Goal: Information Seeking & Learning: Learn about a topic

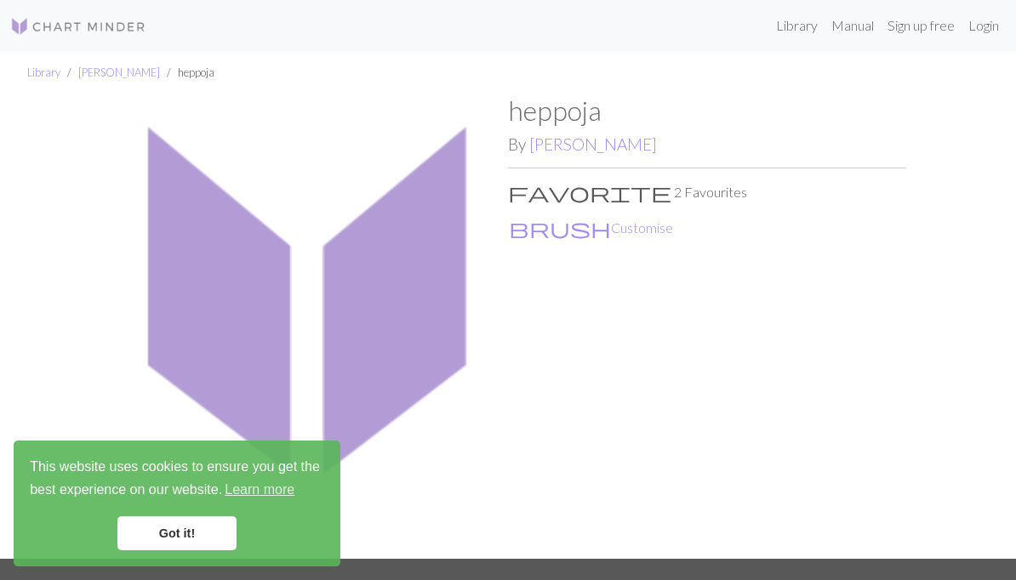
click at [48, 65] on link "Library" at bounding box center [43, 72] width 33 height 14
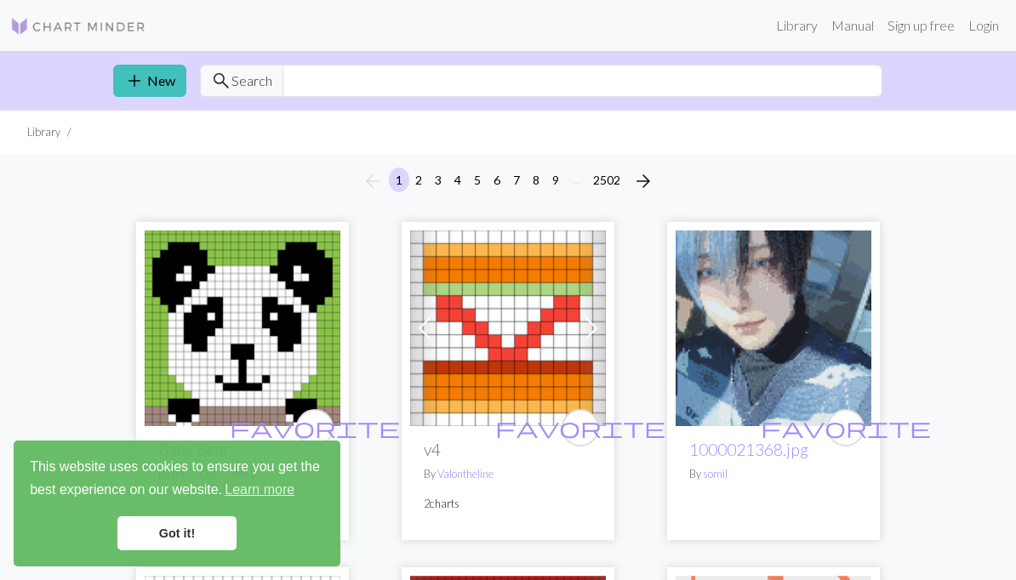
click at [227, 77] on span "search" at bounding box center [221, 81] width 20 height 24
click at [358, 94] on input "text" at bounding box center [582, 81] width 600 height 32
click at [244, 88] on span "Search" at bounding box center [251, 81] width 41 height 20
click at [786, 21] on link "Library" at bounding box center [796, 26] width 55 height 34
click at [774, 28] on link "Library" at bounding box center [796, 26] width 55 height 34
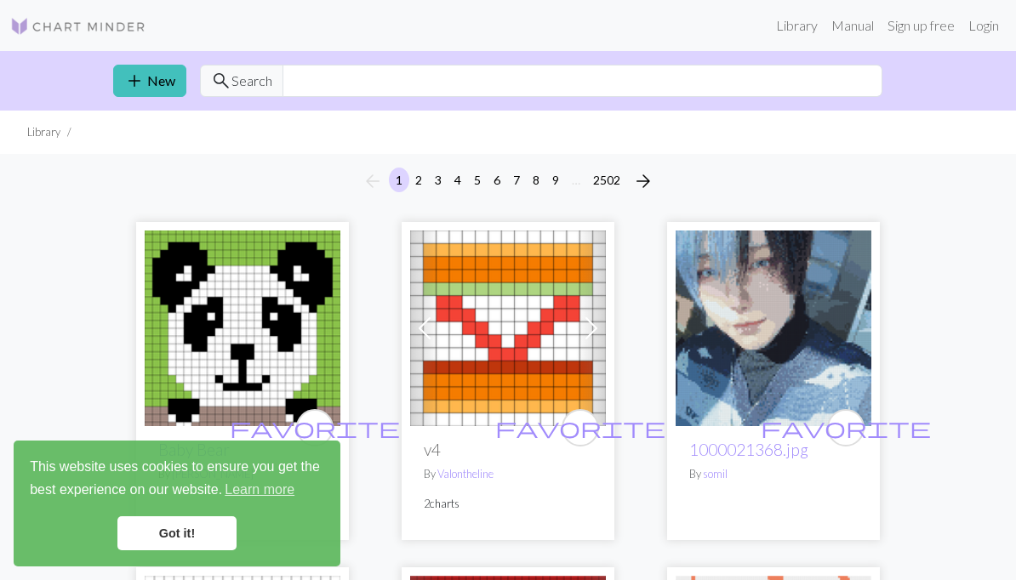
click at [837, 28] on link "Manual" at bounding box center [852, 26] width 56 height 34
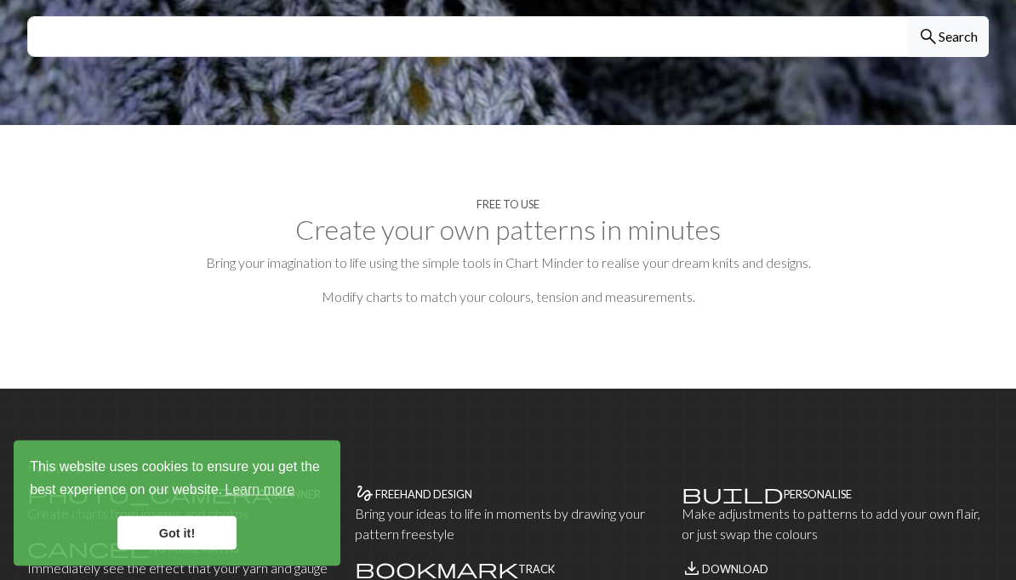
scroll to position [663, 0]
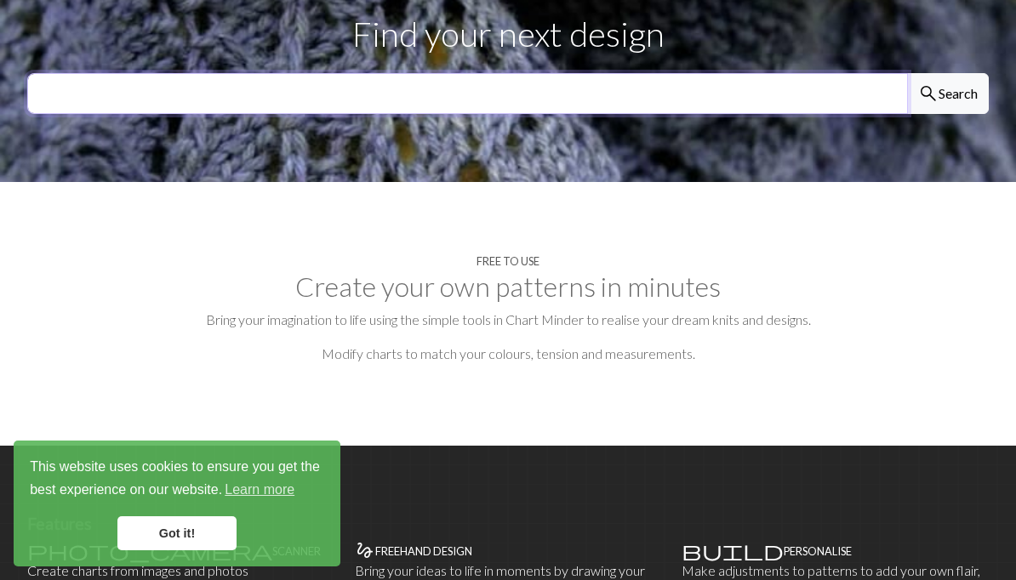
click at [94, 91] on input "text" at bounding box center [467, 93] width 880 height 41
type input "Tarot"
click at [947, 91] on button "search Search" at bounding box center [948, 93] width 82 height 41
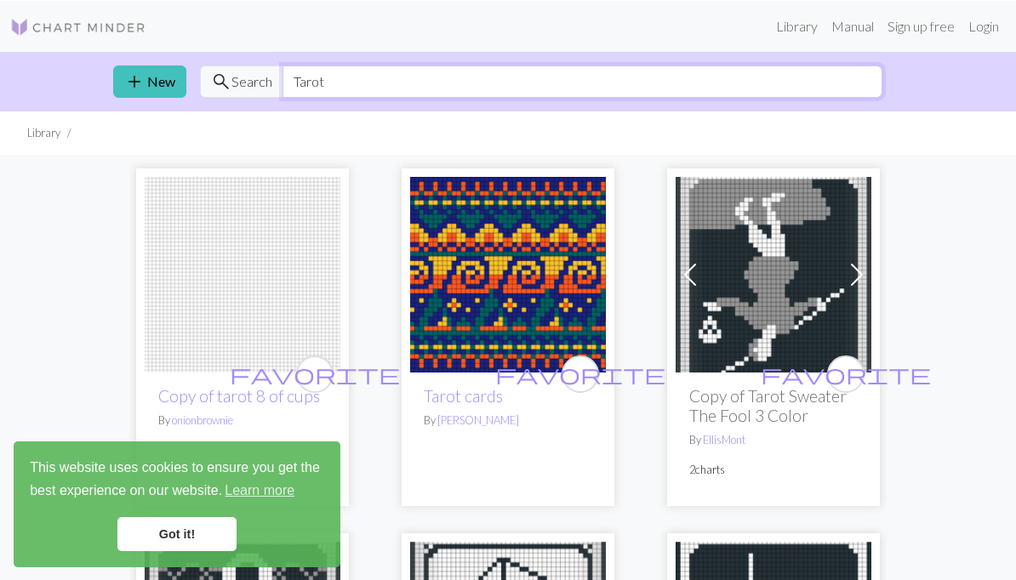
click at [328, 87] on input "Tarot" at bounding box center [582, 81] width 600 height 32
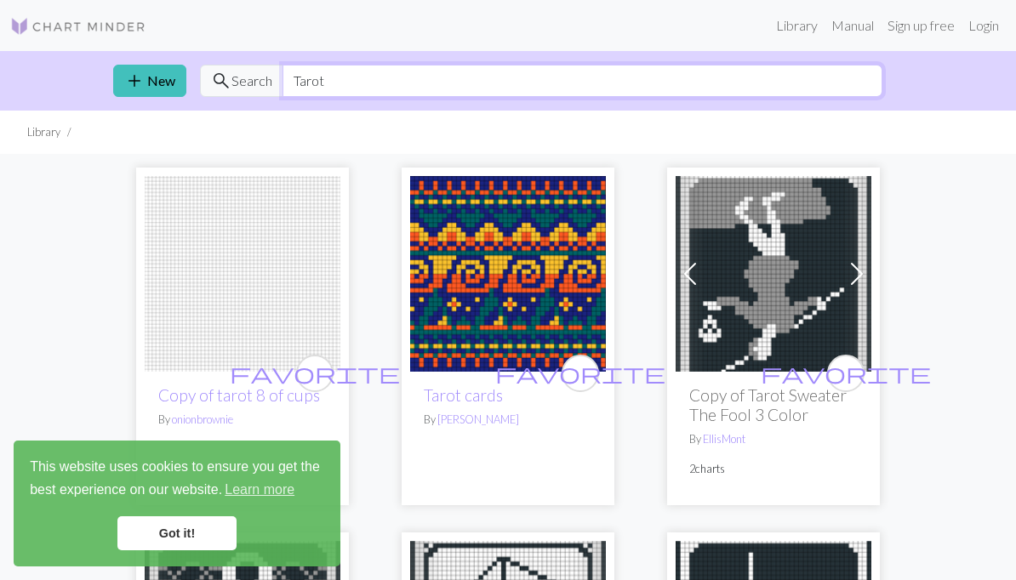
click at [302, 88] on input "Tarot" at bounding box center [582, 81] width 600 height 32
click at [310, 84] on input "Tarot" at bounding box center [582, 81] width 600 height 32
click at [310, 83] on input "Tarot" at bounding box center [582, 81] width 600 height 32
type input "Flower"
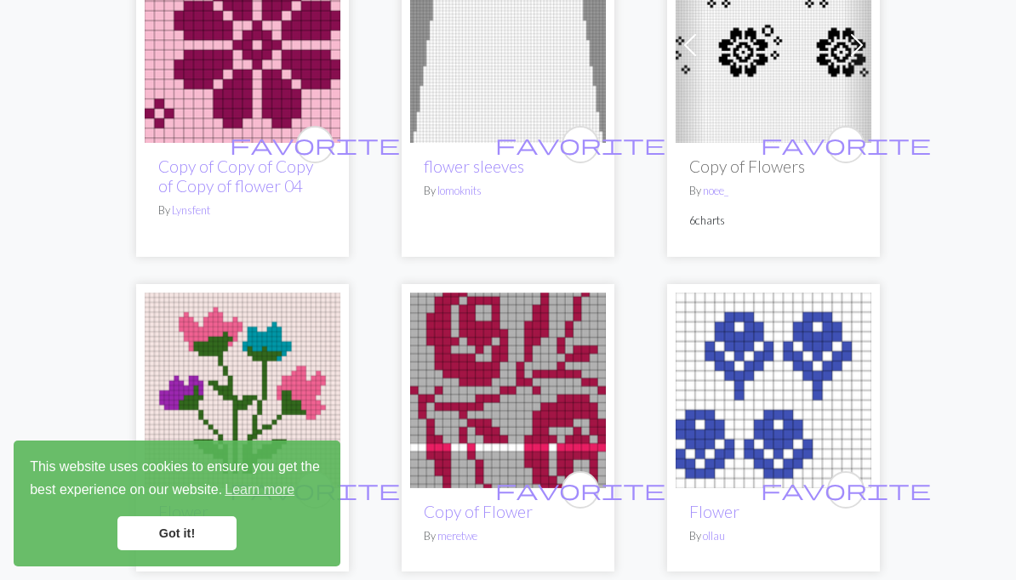
scroll to position [409, 0]
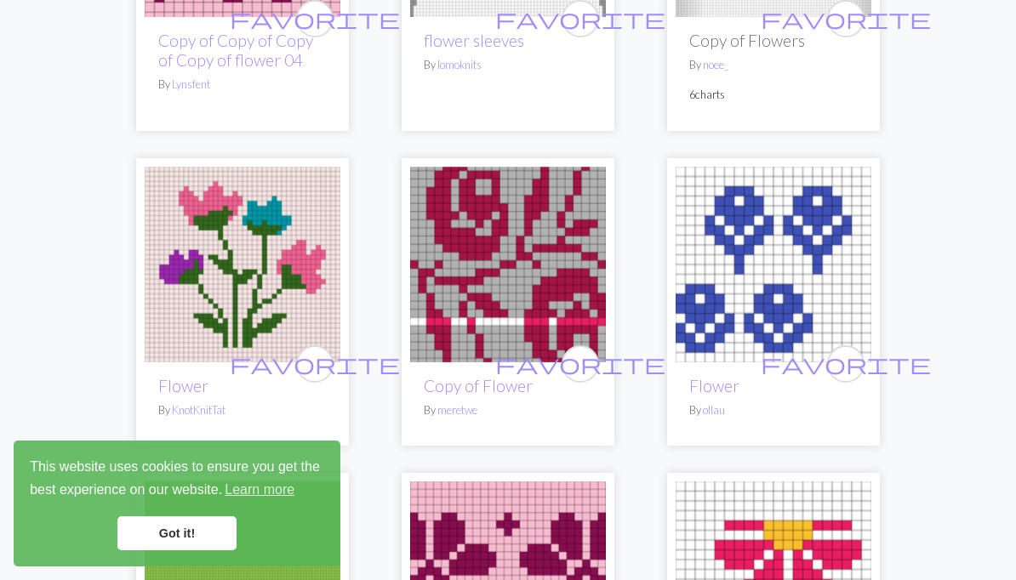
click at [162, 534] on link "Got it!" at bounding box center [176, 533] width 119 height 34
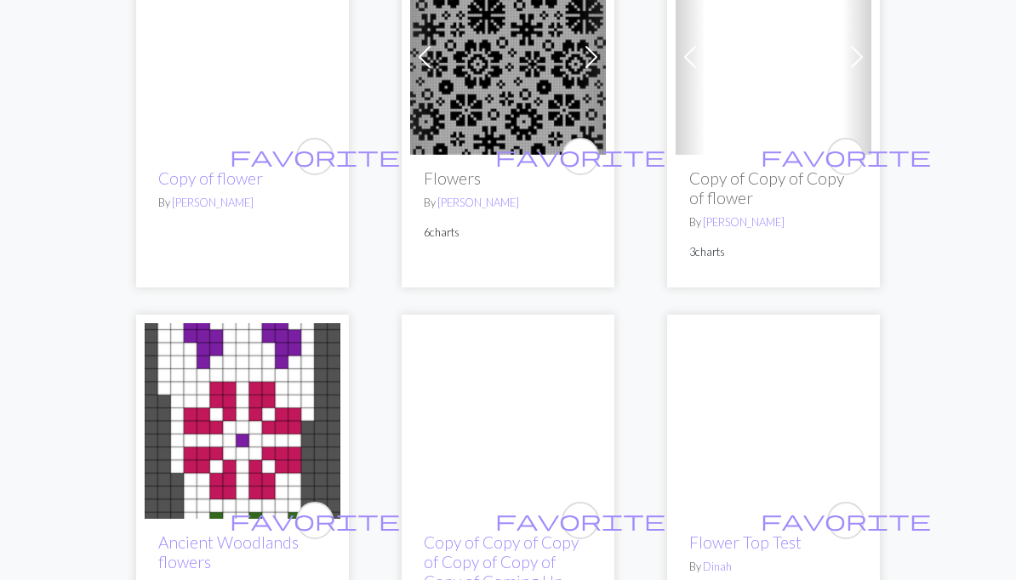
scroll to position [2500, 0]
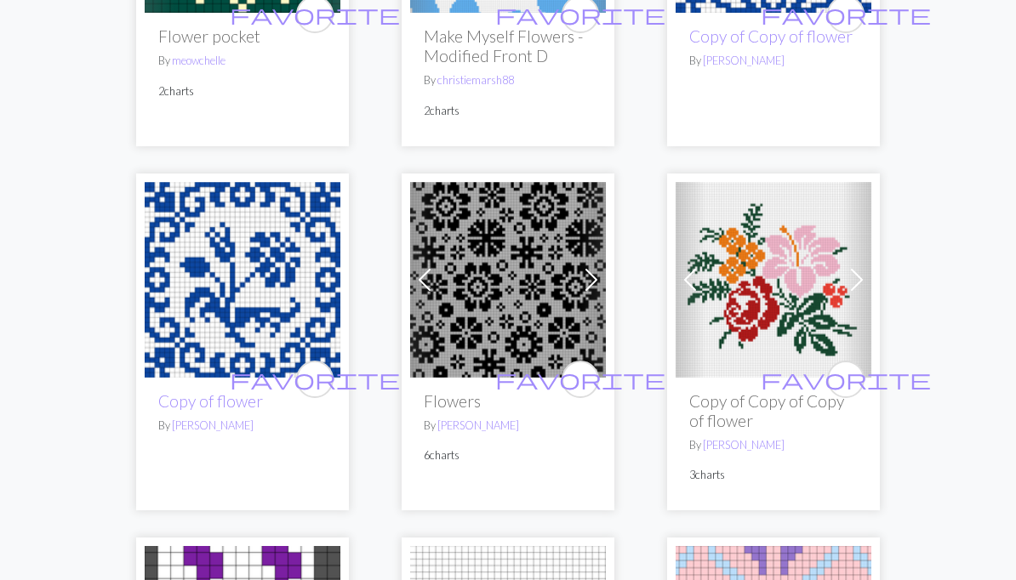
click at [200, 282] on img at bounding box center [243, 281] width 196 height 196
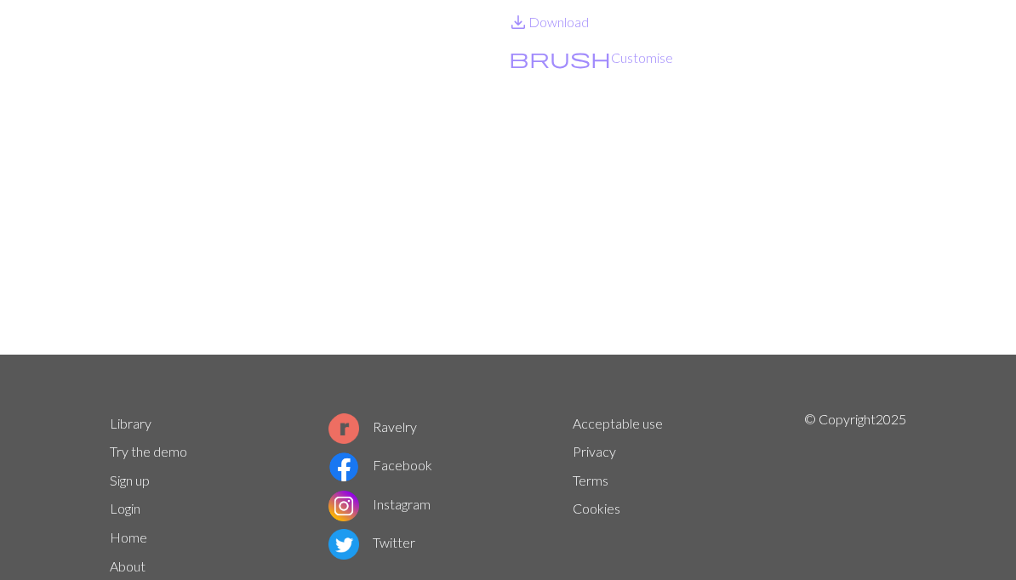
scroll to position [259, 0]
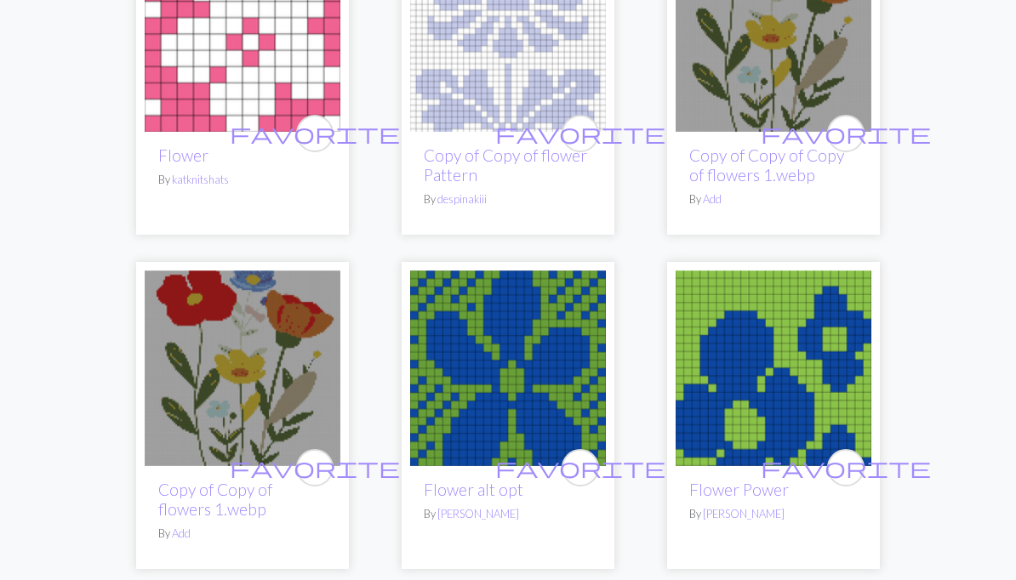
scroll to position [4840, 0]
